Goal: Transaction & Acquisition: Purchase product/service

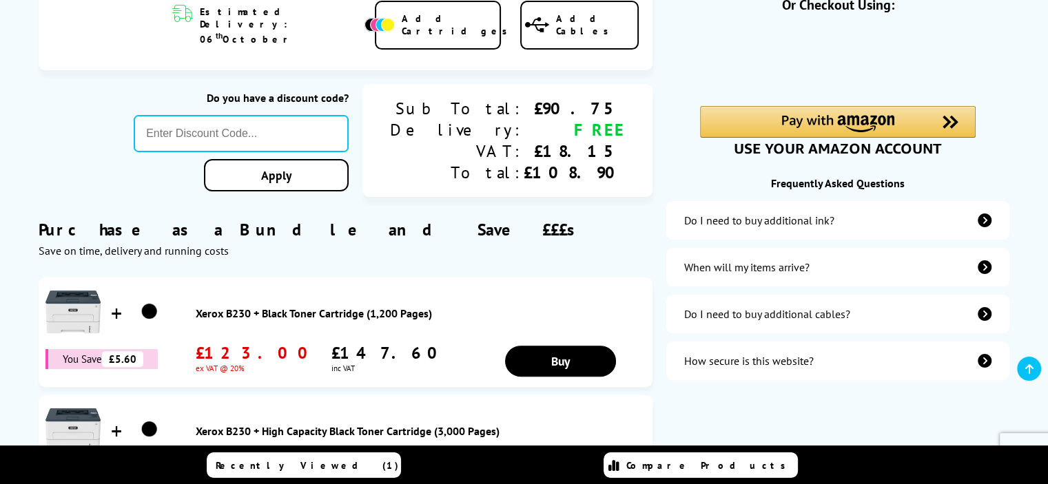
scroll to position [416, 0]
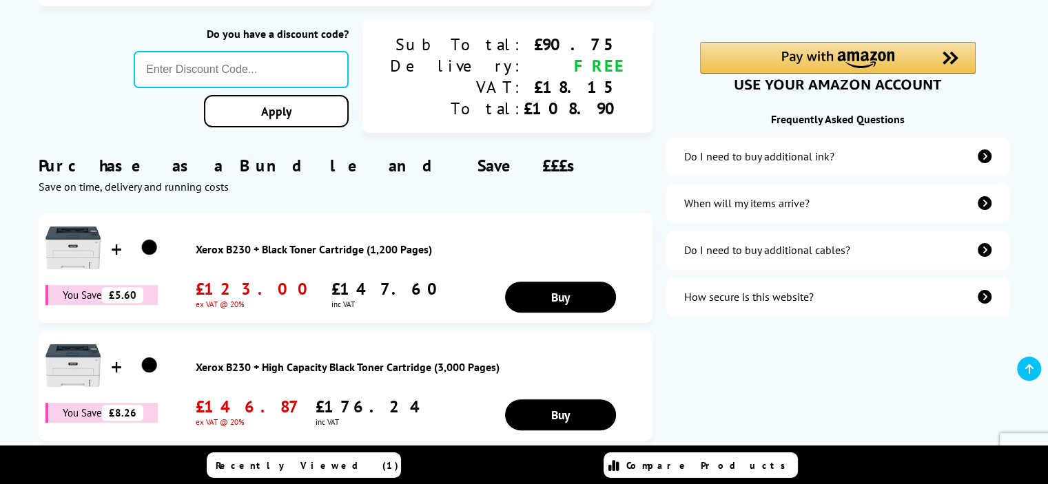
click at [726, 257] on div "Do I need to buy additional cables?" at bounding box center [767, 250] width 166 height 14
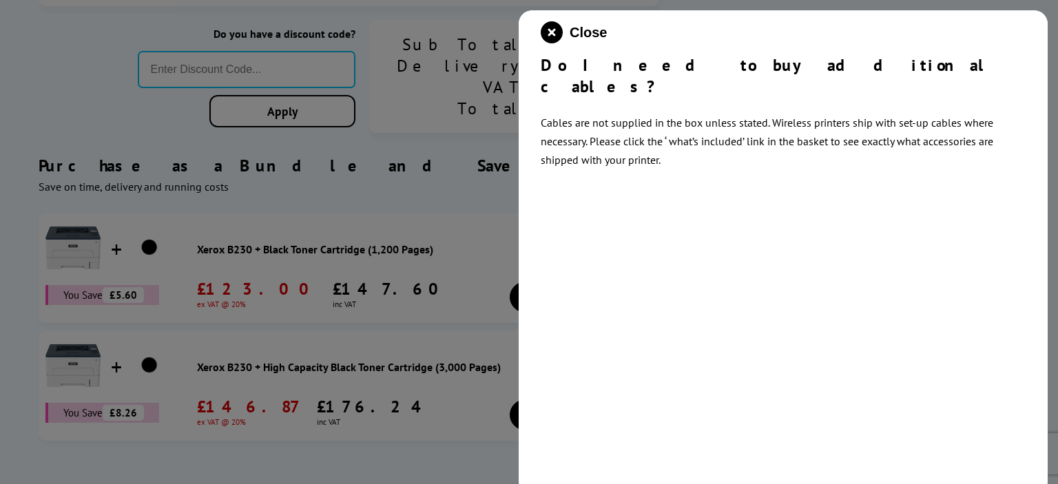
click at [442, 155] on div at bounding box center [529, 242] width 1058 height 484
click at [582, 35] on span "Close" at bounding box center [588, 33] width 37 height 16
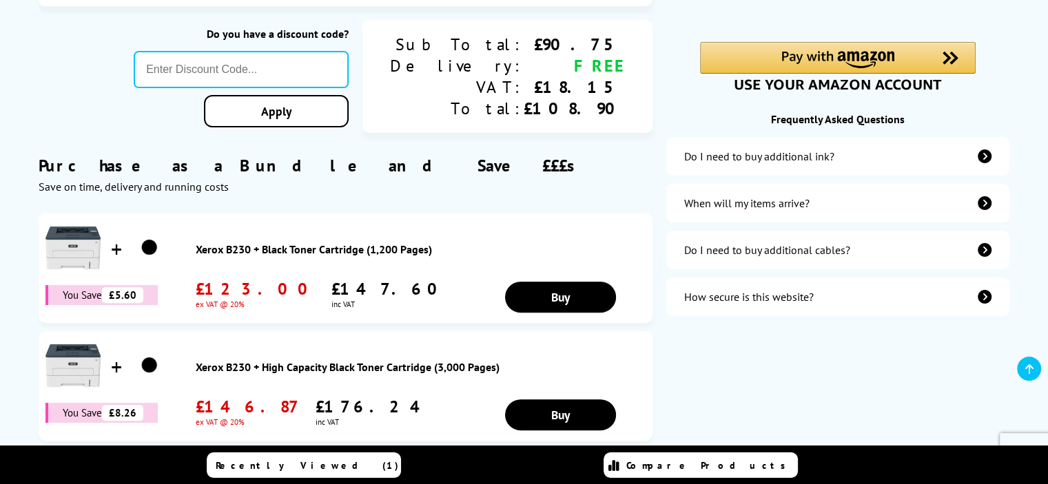
click at [728, 165] on div "Do I need to buy additional ink?" at bounding box center [837, 156] width 343 height 39
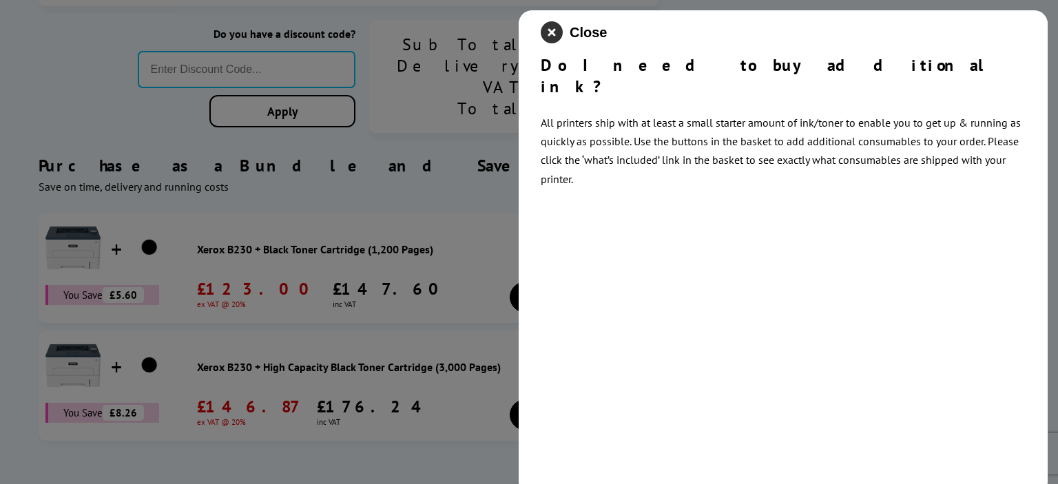
click at [560, 35] on icon "close modal" at bounding box center [552, 32] width 22 height 22
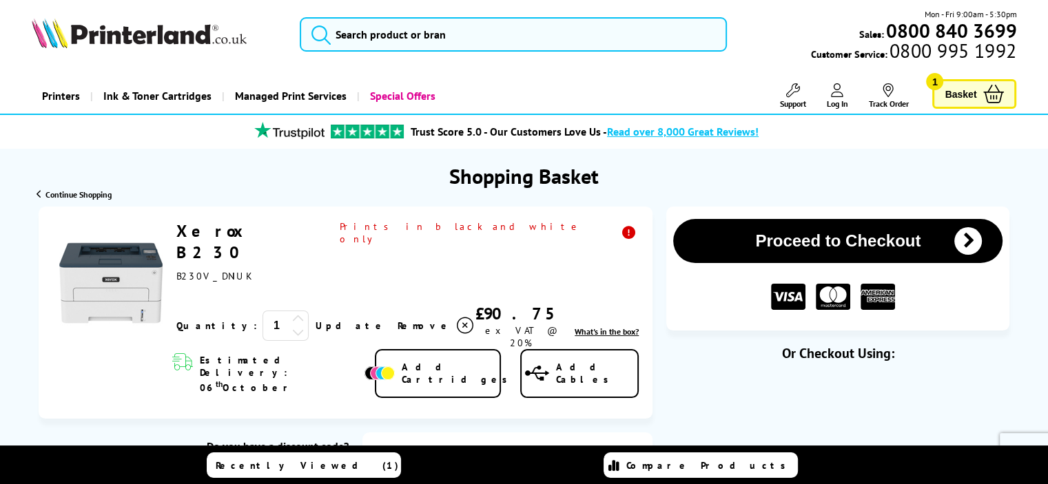
scroll to position [2, 0]
